Goal: Task Accomplishment & Management: Manage account settings

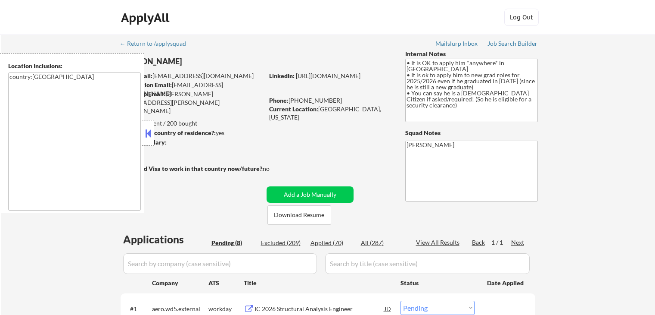
select select ""pending""
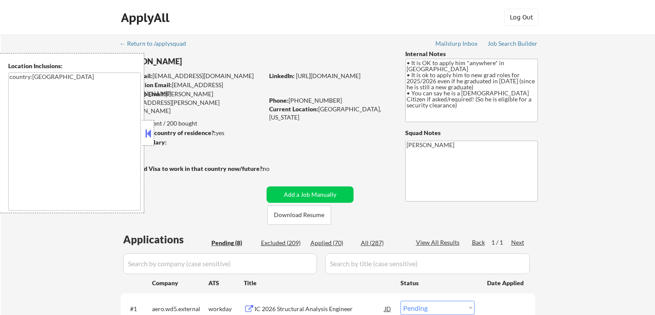
select select ""pending""
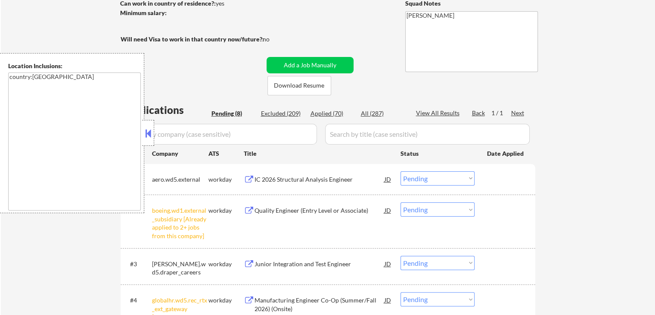
click at [151, 133] on button at bounding box center [148, 133] width 9 height 13
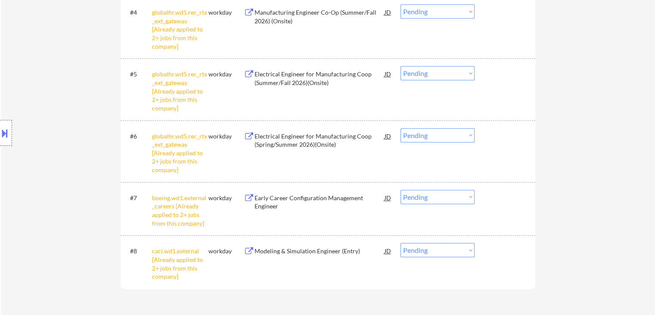
scroll to position [345, 0]
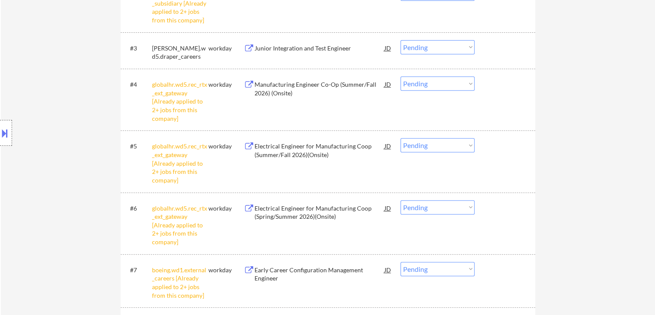
click at [77, 106] on div "Location Inclusions: country:US" at bounding box center [77, 133] width 154 height 160
click at [78, 106] on div "Location Inclusions: country:US" at bounding box center [77, 133] width 154 height 160
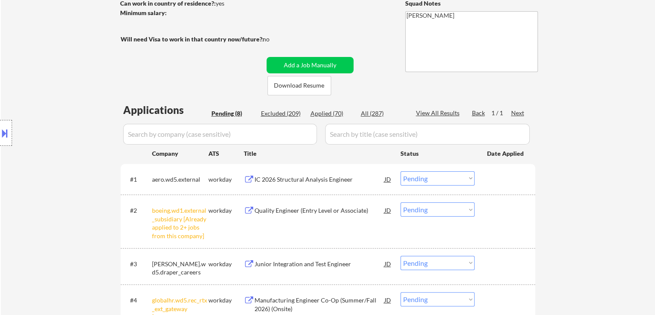
drag, startPoint x: 78, startPoint y: 106, endPoint x: 72, endPoint y: 97, distance: 10.6
click at [74, 100] on div "Location Inclusions: country:US" at bounding box center [77, 133] width 154 height 160
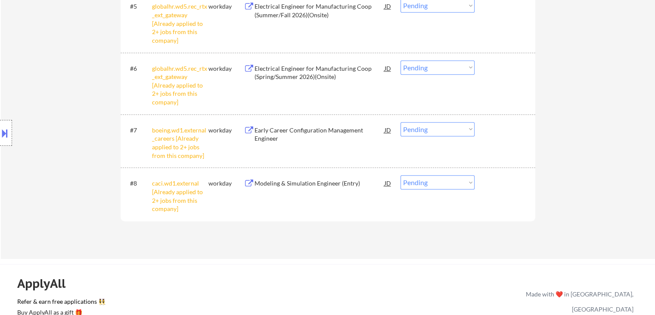
scroll to position [517, 0]
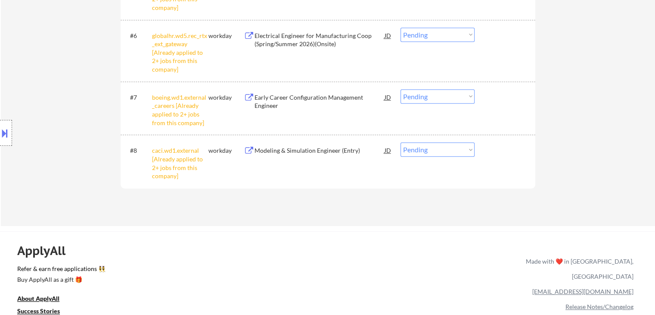
drag, startPoint x: 430, startPoint y: 144, endPoint x: 390, endPoint y: 131, distance: 42.1
click at [429, 142] on select "Choose an option... Pending Applied Excluded (Questions) Excluded (Expired) Exc…" at bounding box center [438, 149] width 74 height 14
click at [65, 68] on div "Location Inclusions: country:US" at bounding box center [77, 133] width 154 height 160
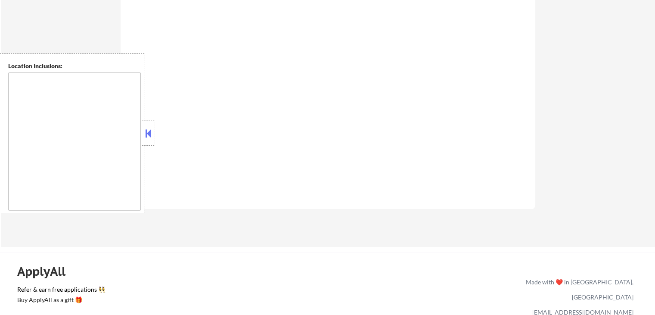
scroll to position [517, 0]
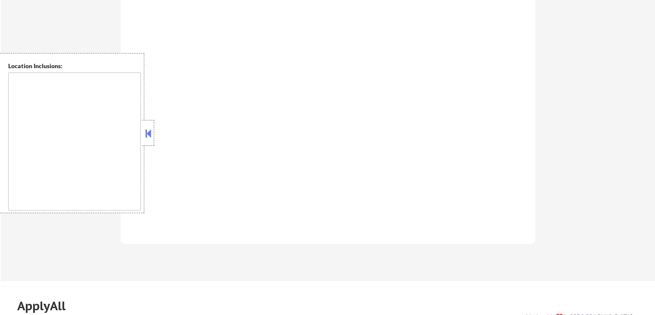
select select ""pending""
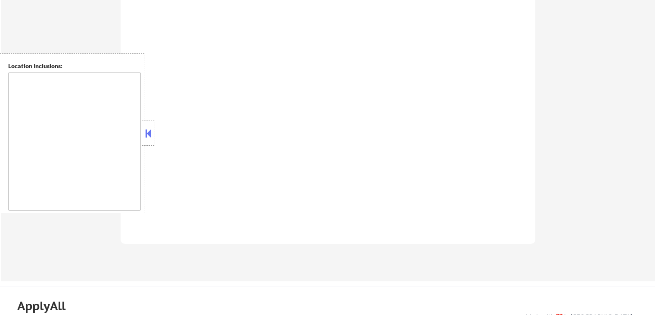
select select ""pending""
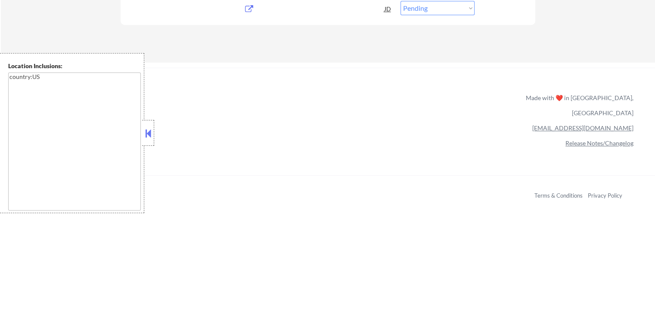
type textarea "country:[GEOGRAPHIC_DATA]"
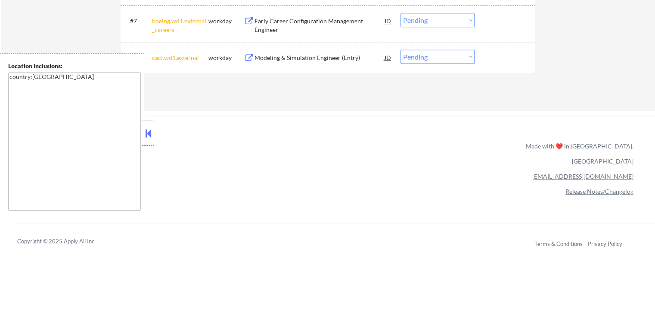
click at [148, 131] on button at bounding box center [148, 133] width 9 height 13
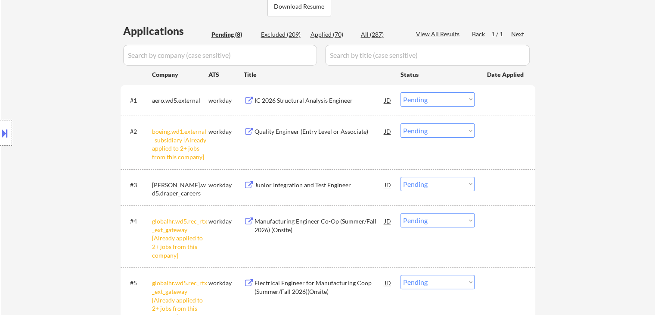
scroll to position [172, 0]
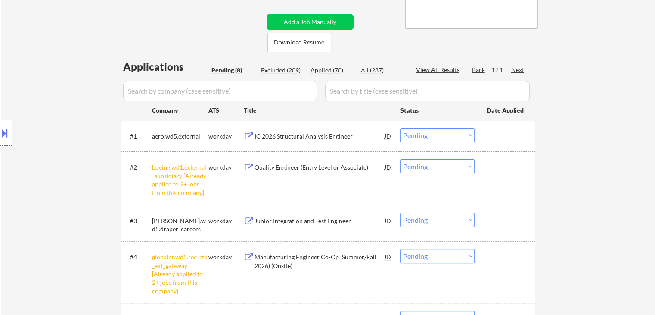
click at [419, 172] on select "Choose an option... Pending Applied Excluded (Questions) Excluded (Expired) Exc…" at bounding box center [438, 166] width 74 height 14
click at [401, 159] on select "Choose an option... Pending Applied Excluded (Questions) Excluded (Expired) Exc…" at bounding box center [438, 166] width 74 height 14
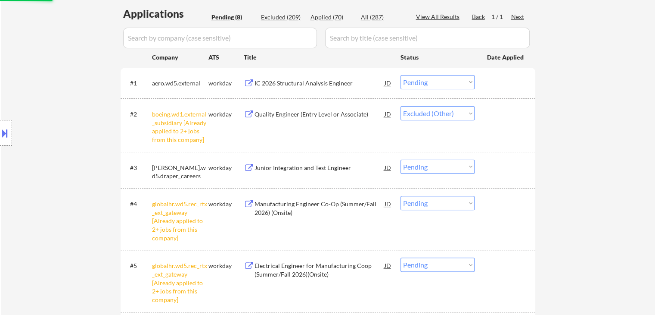
scroll to position [259, 0]
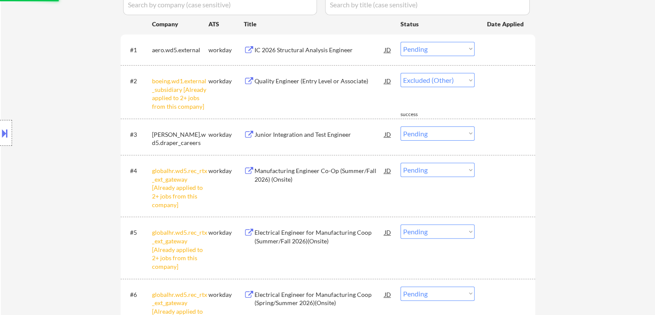
select select ""pending""
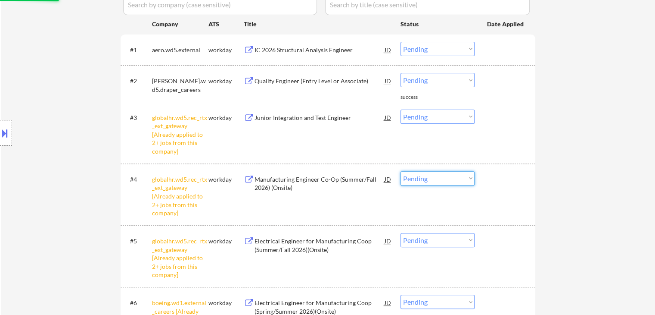
drag, startPoint x: 422, startPoint y: 172, endPoint x: 424, endPoint y: 184, distance: 11.8
click at [422, 172] on select "Choose an option... Pending Applied Excluded (Questions) Excluded (Expired) Exc…" at bounding box center [438, 178] width 74 height 14
drag, startPoint x: 610, startPoint y: 119, endPoint x: 443, endPoint y: 161, distance: 171.8
click at [610, 119] on div "← Return to /applysquad Mailslurp Inbox Job Search Builder [PERSON_NAME] User E…" at bounding box center [328, 103] width 655 height 655
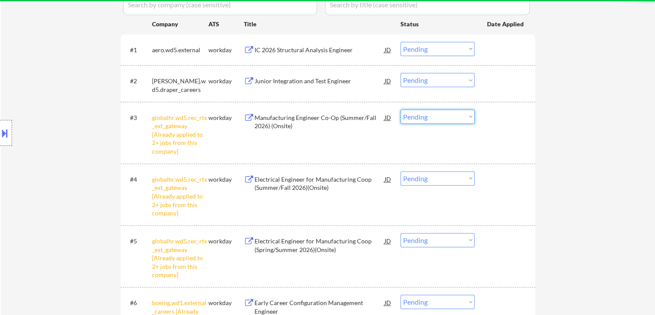
click at [434, 113] on select "Choose an option... Pending Applied Excluded (Questions) Excluded (Expired) Exc…" at bounding box center [438, 116] width 74 height 14
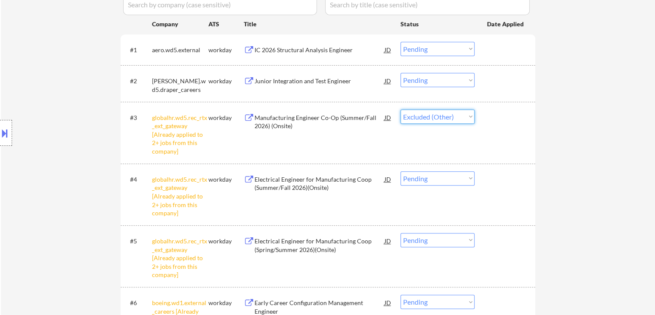
click at [401, 109] on select "Choose an option... Pending Applied Excluded (Questions) Excluded (Expired) Exc…" at bounding box center [438, 116] width 74 height 14
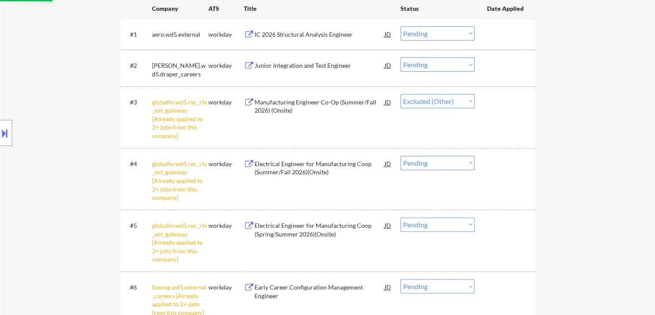
scroll to position [302, 0]
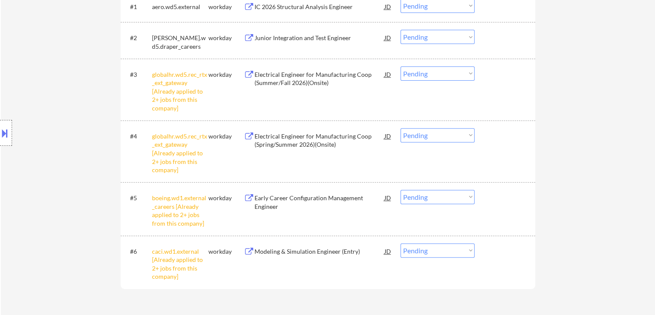
click at [417, 76] on select "Choose an option... Pending Applied Excluded (Questions) Excluded (Expired) Exc…" at bounding box center [438, 73] width 74 height 14
click at [401, 66] on select "Choose an option... Pending Applied Excluded (Questions) Excluded (Expired) Exc…" at bounding box center [438, 73] width 74 height 14
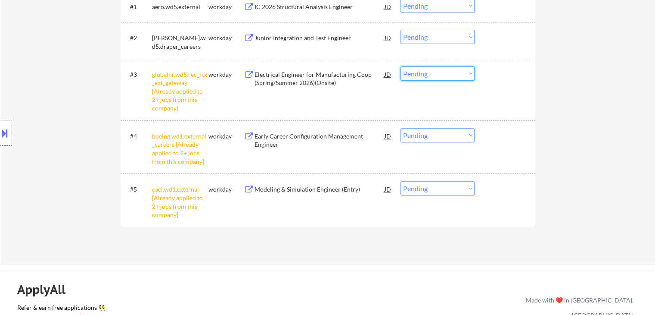
click at [434, 76] on select "Choose an option... Pending Applied Excluded (Questions) Excluded (Expired) Exc…" at bounding box center [438, 73] width 74 height 14
click at [401, 66] on select "Choose an option... Pending Applied Excluded (Questions) Excluded (Expired) Exc…" at bounding box center [438, 73] width 74 height 14
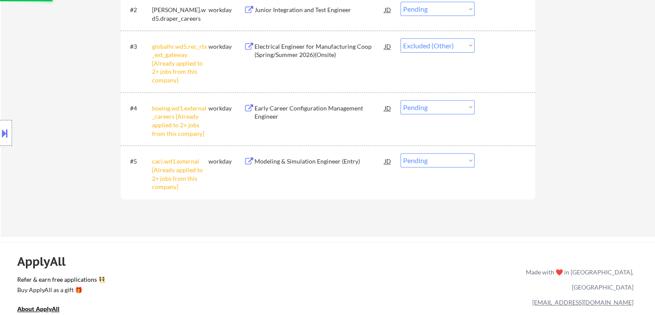
scroll to position [345, 0]
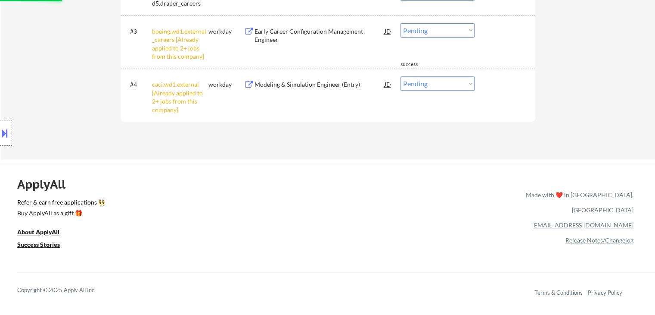
click at [416, 33] on select "Choose an option... Pending Applied Excluded (Questions) Excluded (Expired) Exc…" at bounding box center [438, 30] width 74 height 14
click at [401, 23] on select "Choose an option... Pending Applied Excluded (Questions) Excluded (Expired) Exc…" at bounding box center [438, 30] width 74 height 14
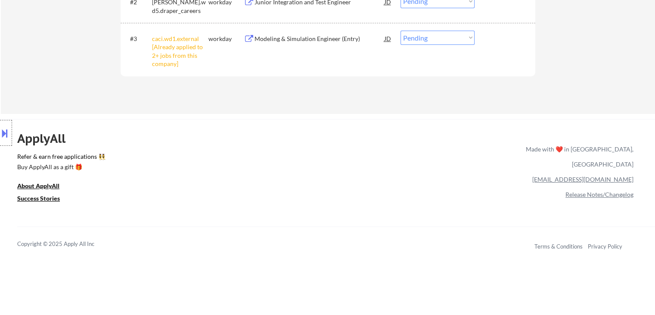
scroll to position [215, 0]
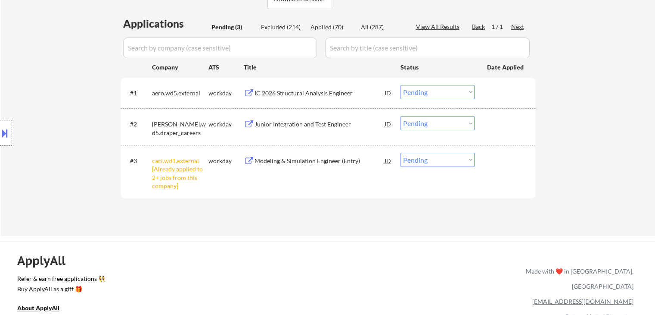
click at [427, 162] on select "Choose an option... Pending Applied Excluded (Questions) Excluded (Expired) Exc…" at bounding box center [438, 160] width 74 height 14
select select ""excluded__other_""
click at [401, 153] on select "Choose an option... Pending Applied Excluded (Questions) Excluded (Expired) Exc…" at bounding box center [438, 160] width 74 height 14
click at [275, 190] on div "#3 caci.wd1.external [Already applied to 2+ jobs from this company] workday Mod…" at bounding box center [326, 171] width 407 height 45
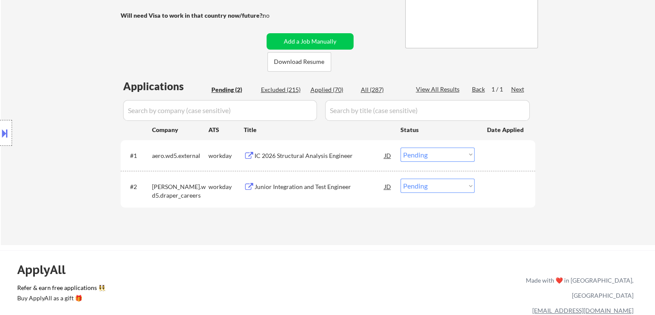
scroll to position [0, 0]
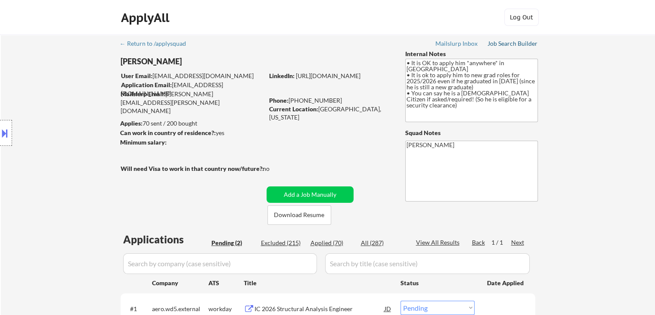
click at [507, 44] on div "Job Search Builder" at bounding box center [513, 44] width 50 height 6
